Goal: Navigation & Orientation: Find specific page/section

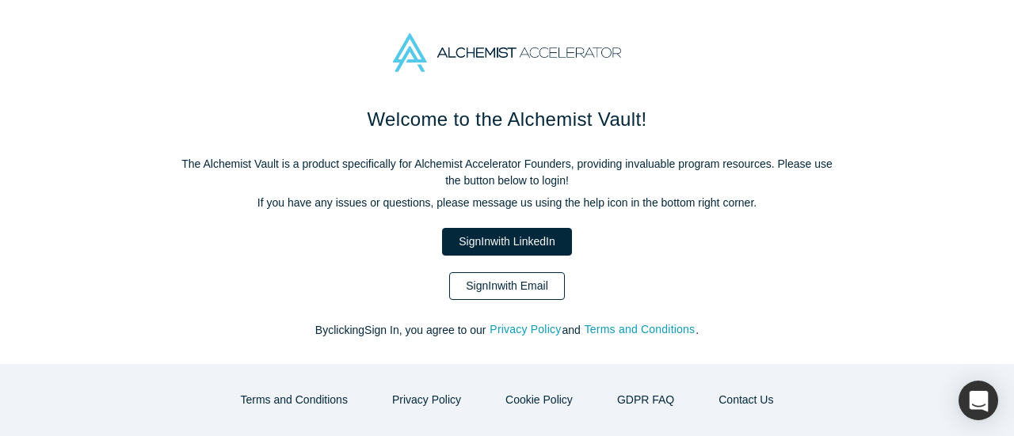
click at [524, 286] on link "Sign In with Email" at bounding box center [507, 286] width 116 height 28
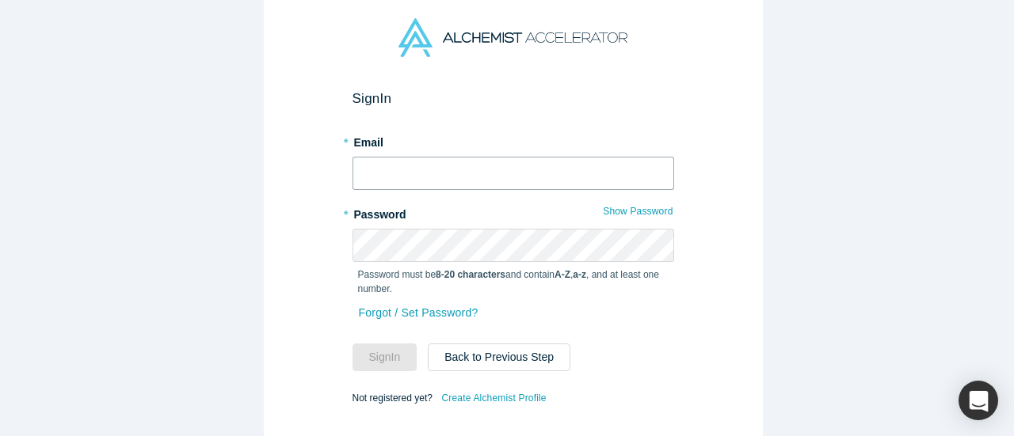
type input "[EMAIL_ADDRESS][DOMAIN_NAME]"
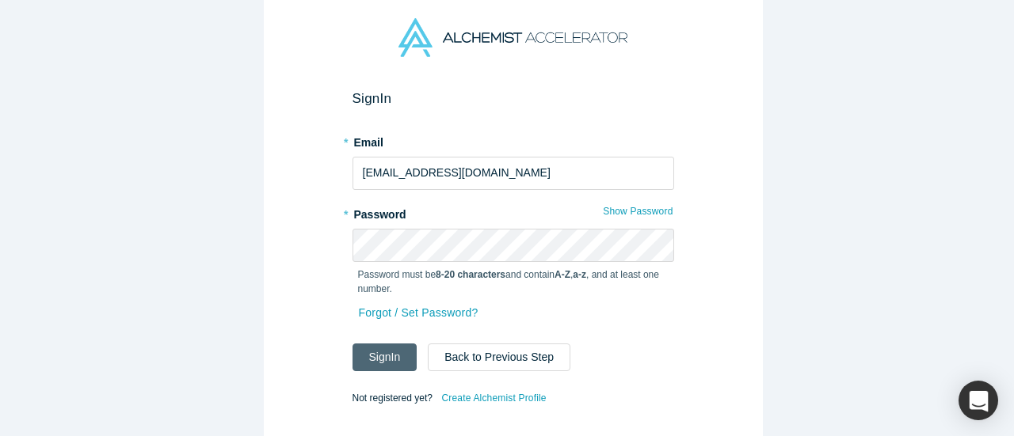
click at [394, 349] on button "Sign In" at bounding box center [384, 358] width 65 height 28
